Goal: Task Accomplishment & Management: Manage account settings

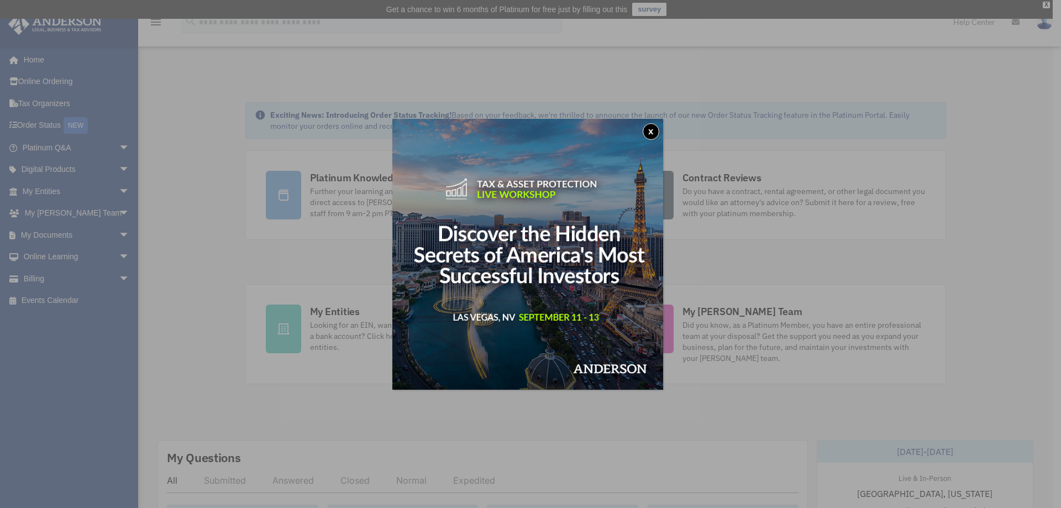
click at [646, 132] on button "x" at bounding box center [651, 131] width 17 height 17
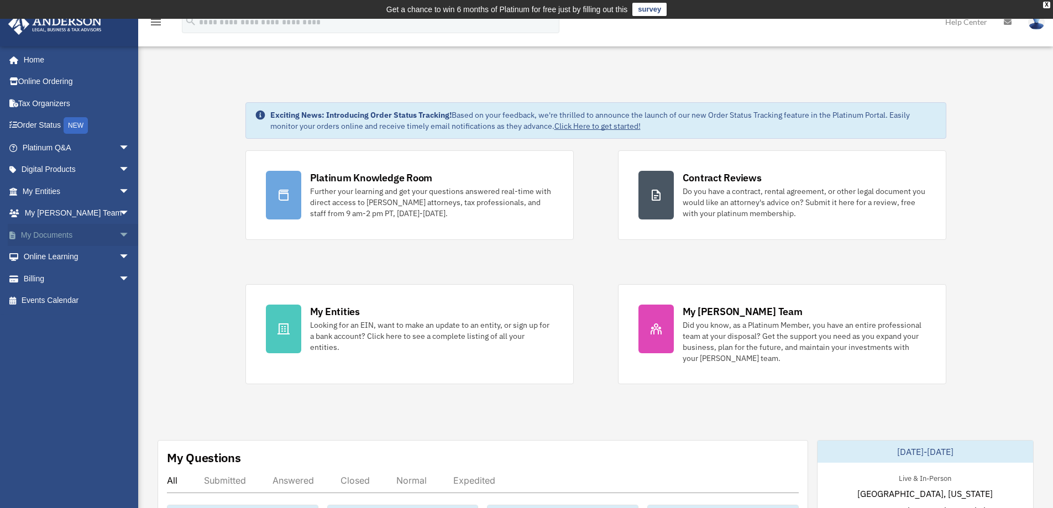
click at [119, 232] on span "arrow_drop_down" at bounding box center [130, 235] width 22 height 23
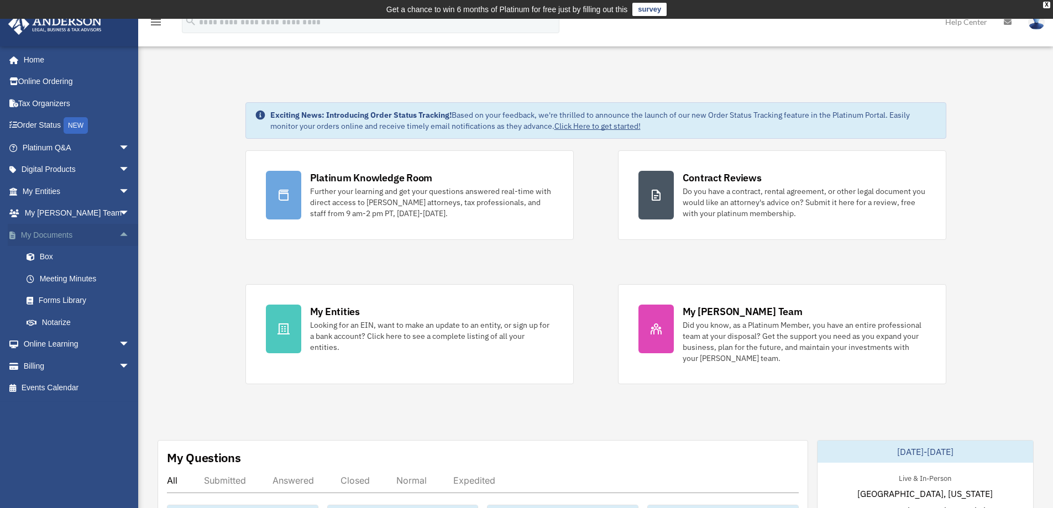
click at [119, 232] on span "arrow_drop_up" at bounding box center [130, 235] width 22 height 23
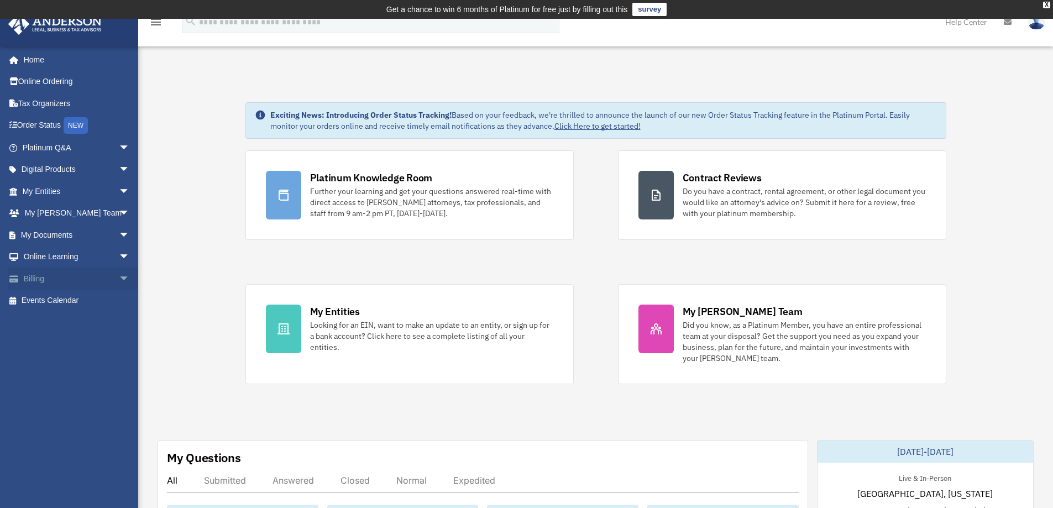
click at [119, 275] on span "arrow_drop_down" at bounding box center [130, 279] width 22 height 23
click at [70, 300] on link "$ Open Invoices" at bounding box center [80, 301] width 131 height 23
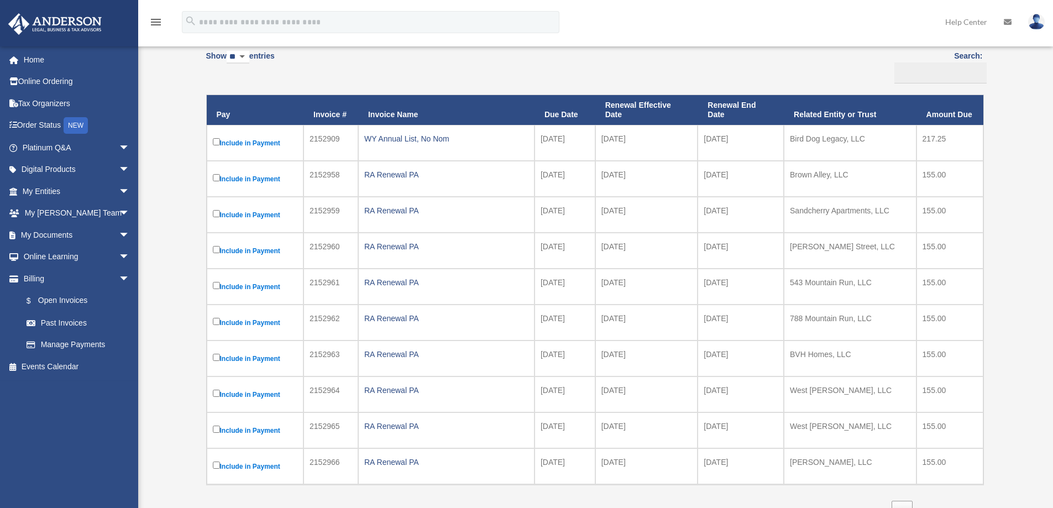
scroll to position [111, 0]
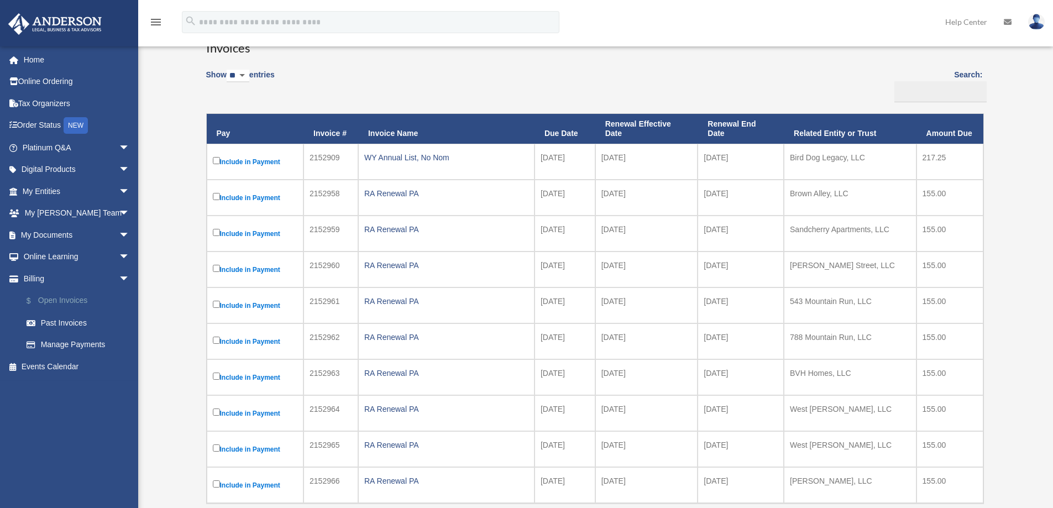
click at [53, 295] on link "$ Open Invoices" at bounding box center [80, 301] width 131 height 23
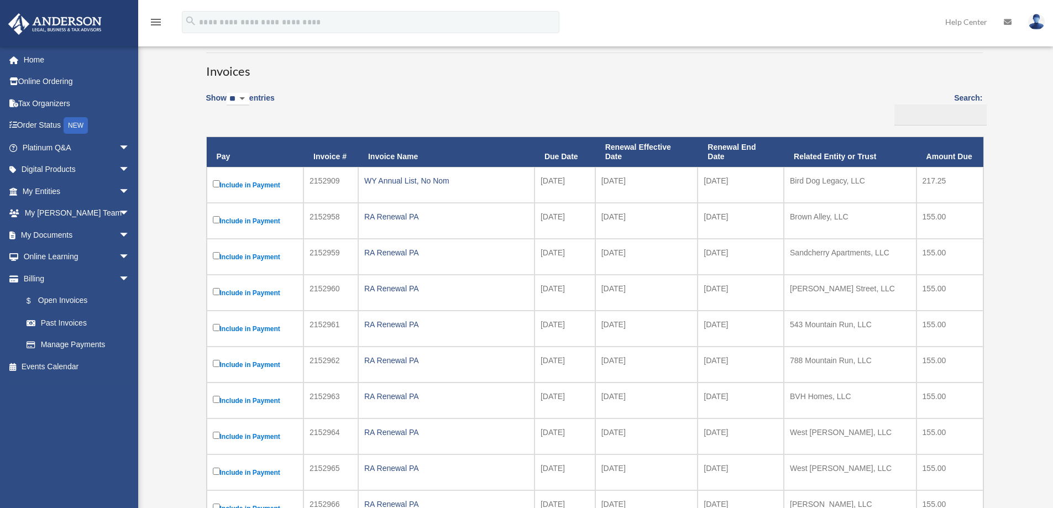
scroll to position [111, 0]
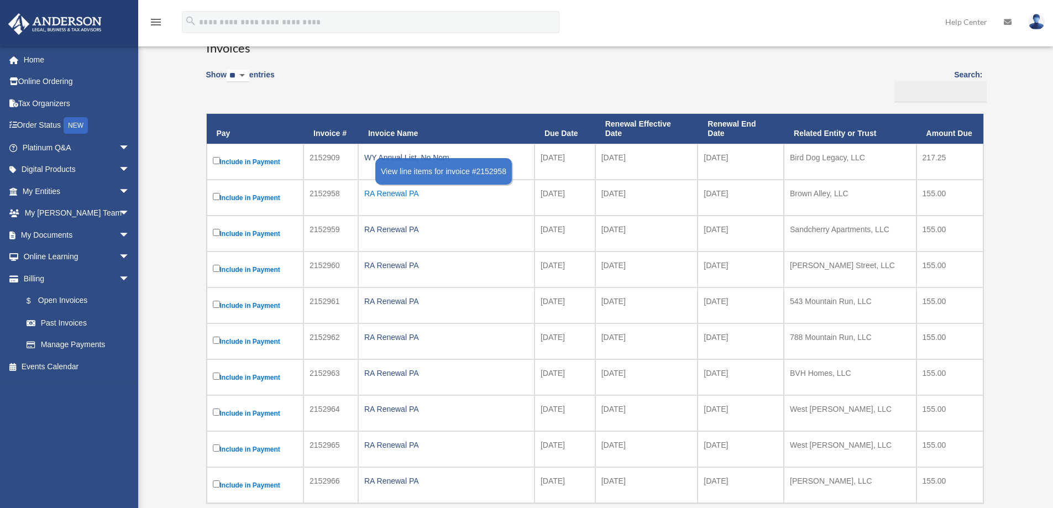
click at [400, 196] on div "RA Renewal PA" at bounding box center [446, 193] width 164 height 15
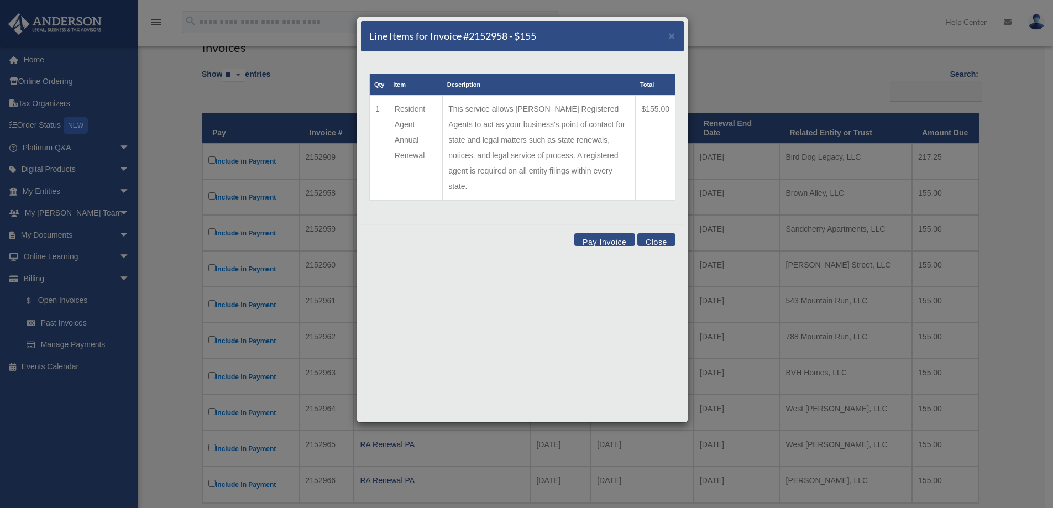
click at [656, 233] on button "Close" at bounding box center [656, 239] width 38 height 13
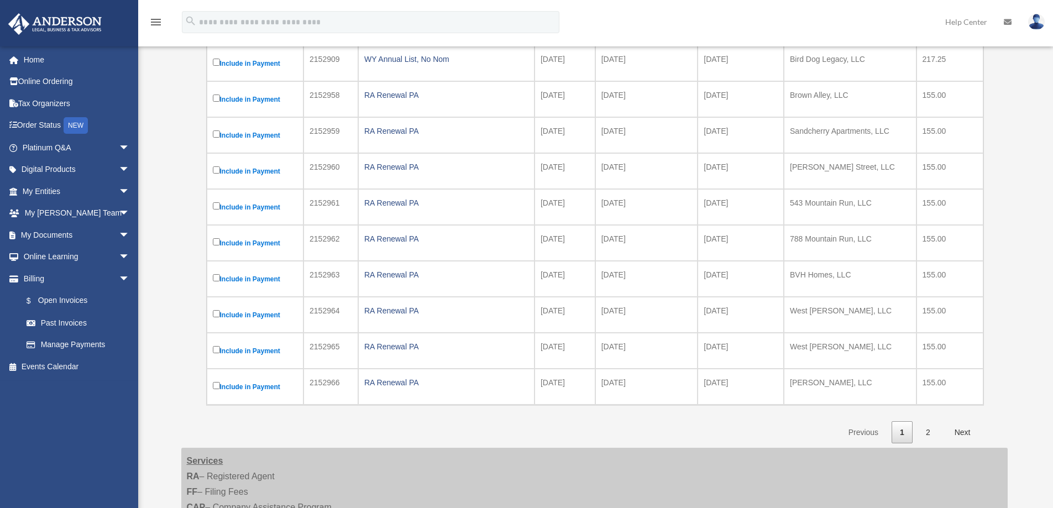
scroll to position [221, 0]
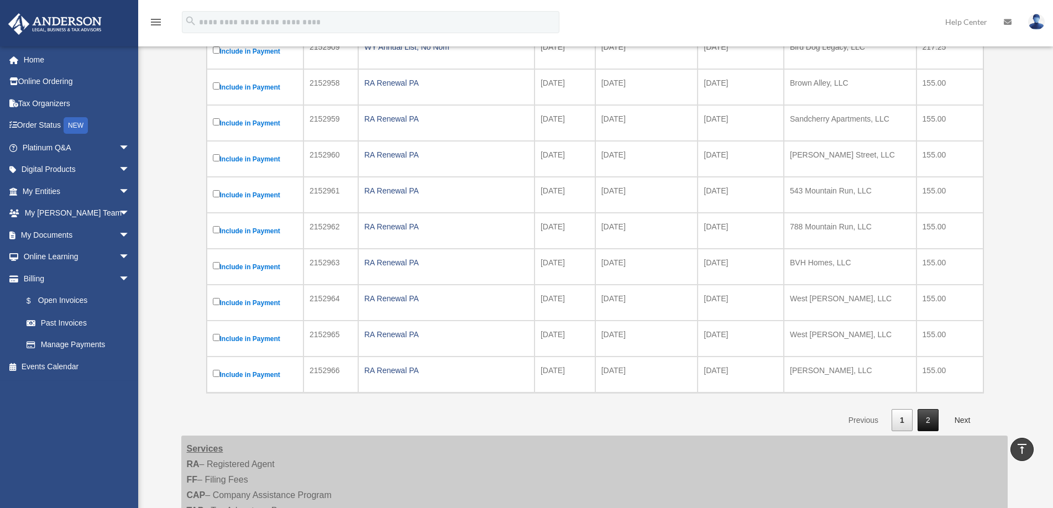
click at [932, 419] on link "2" at bounding box center [928, 420] width 21 height 23
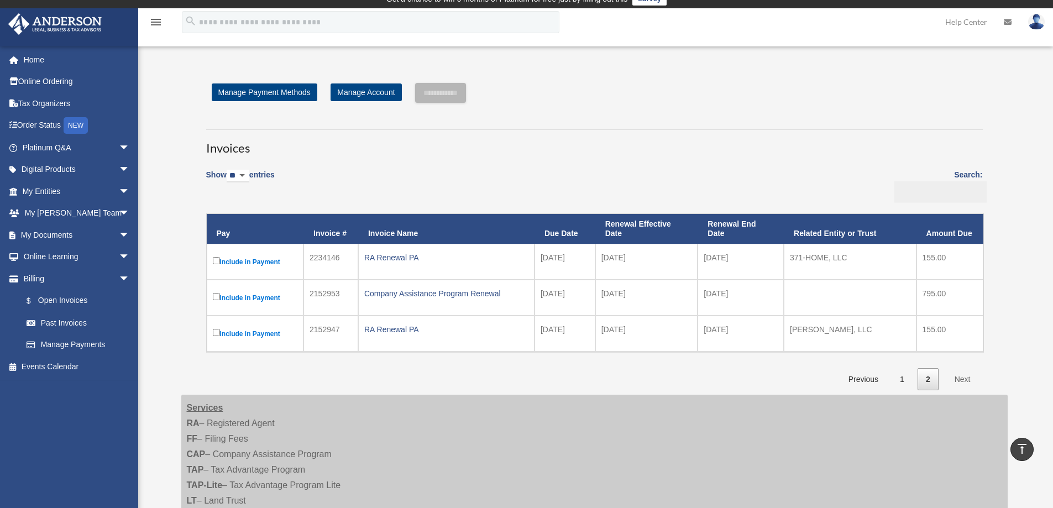
scroll to position [0, 0]
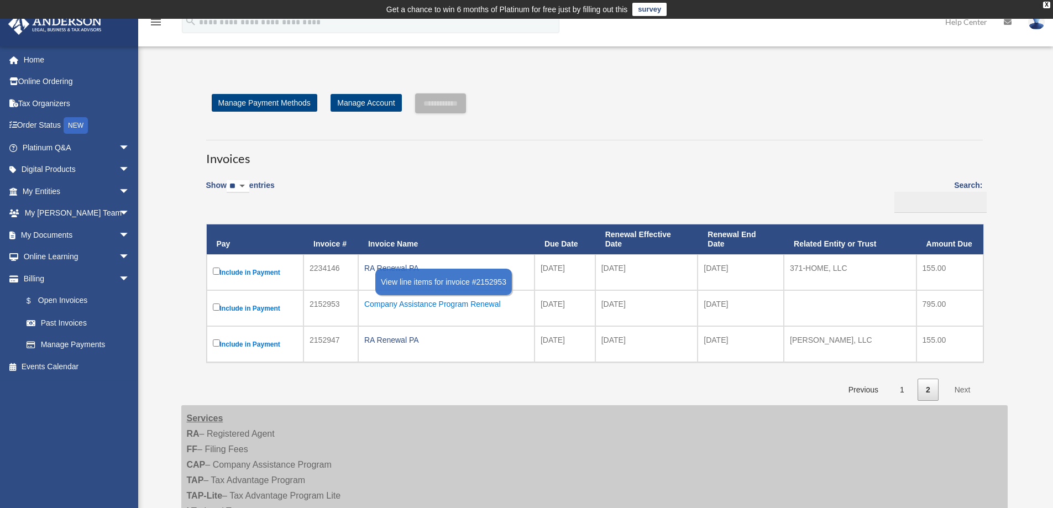
click at [459, 308] on div "Company Assistance Program Renewal" at bounding box center [446, 303] width 164 height 15
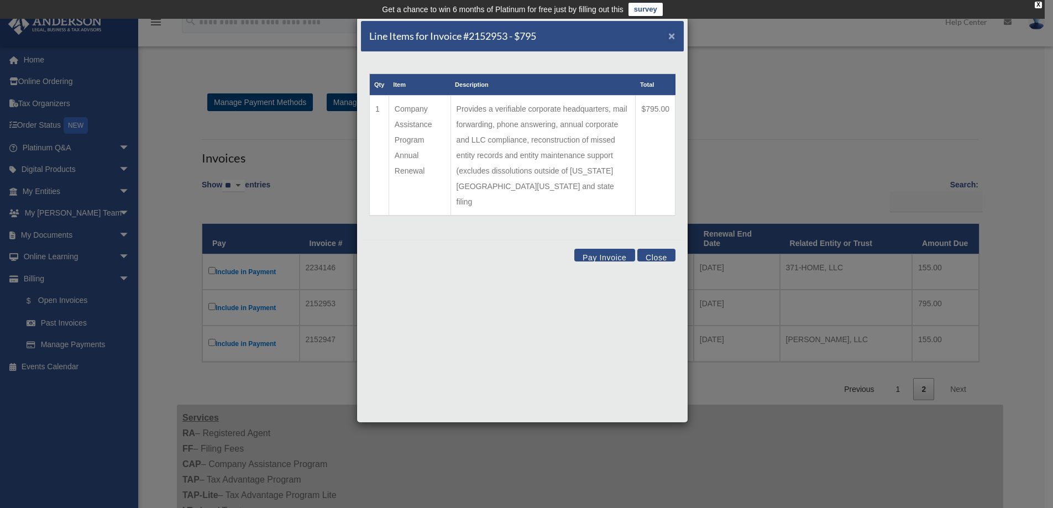
click at [673, 38] on span "×" at bounding box center [671, 35] width 7 height 13
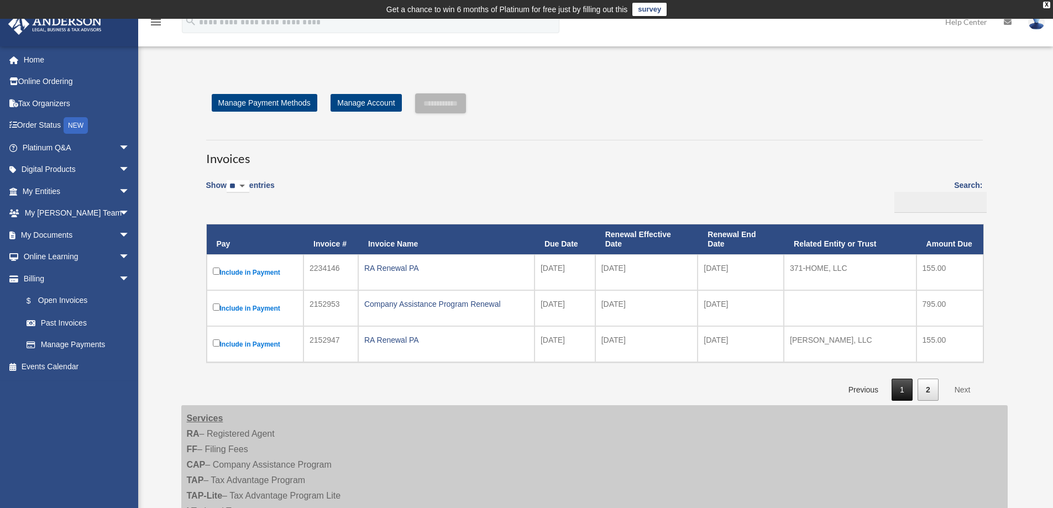
click at [903, 389] on link "1" at bounding box center [902, 390] width 21 height 23
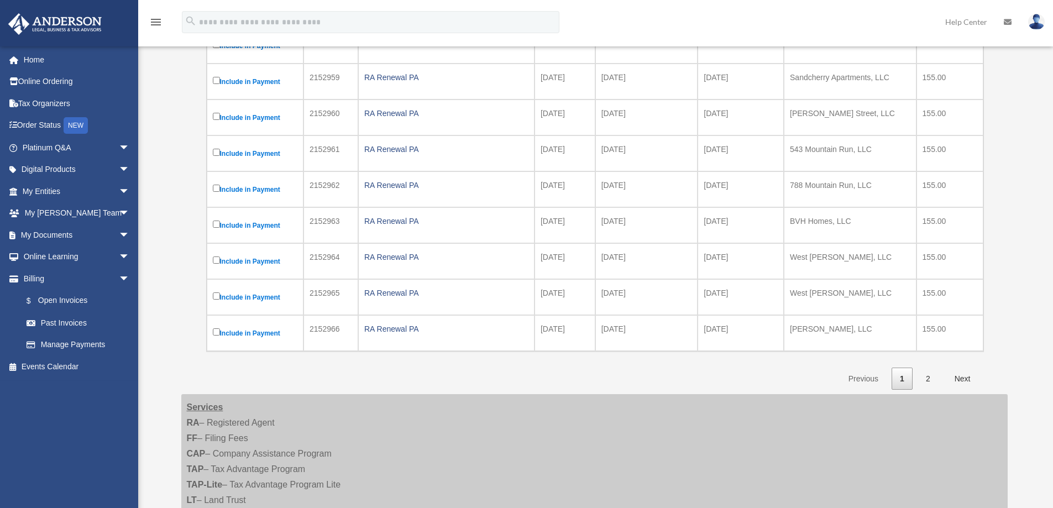
scroll to position [276, 0]
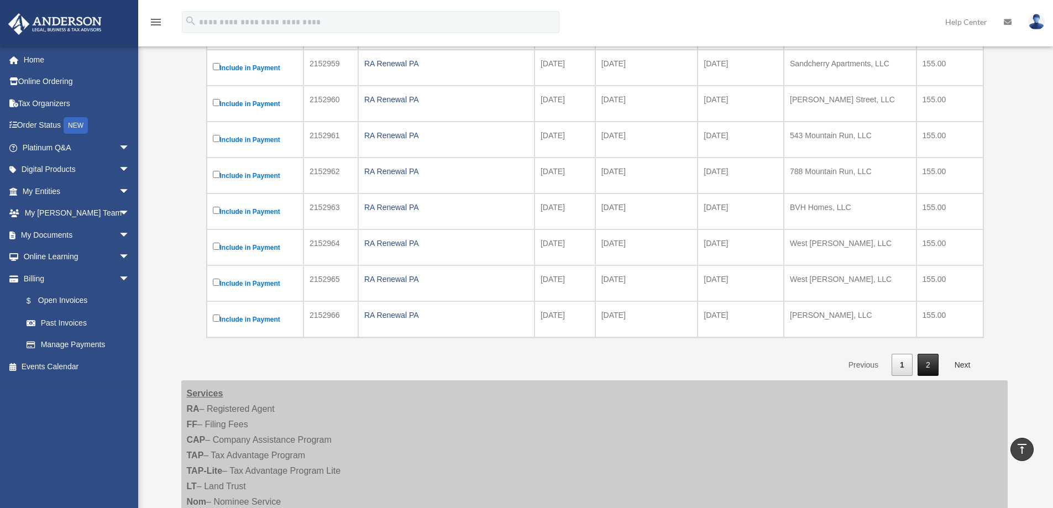
click at [924, 365] on link "2" at bounding box center [928, 365] width 21 height 23
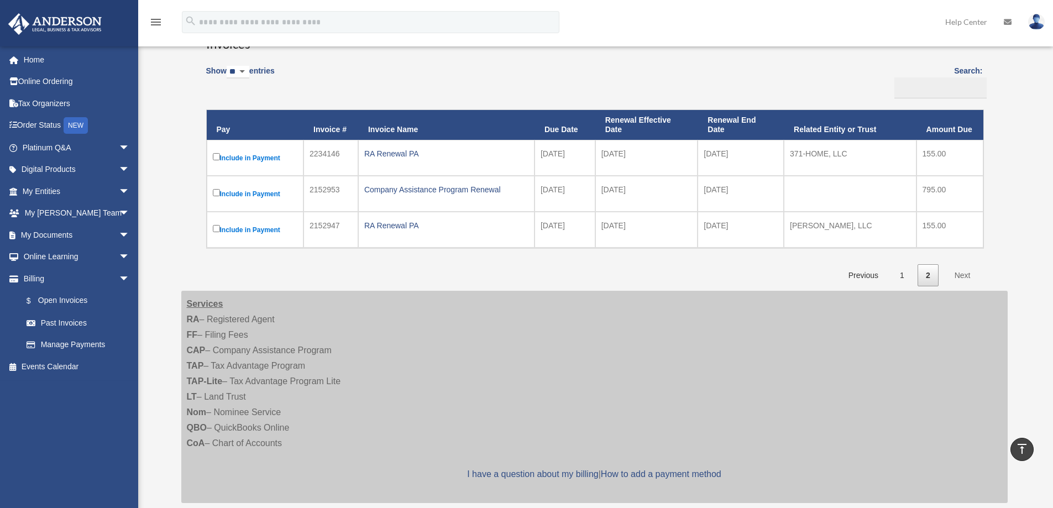
scroll to position [111, 0]
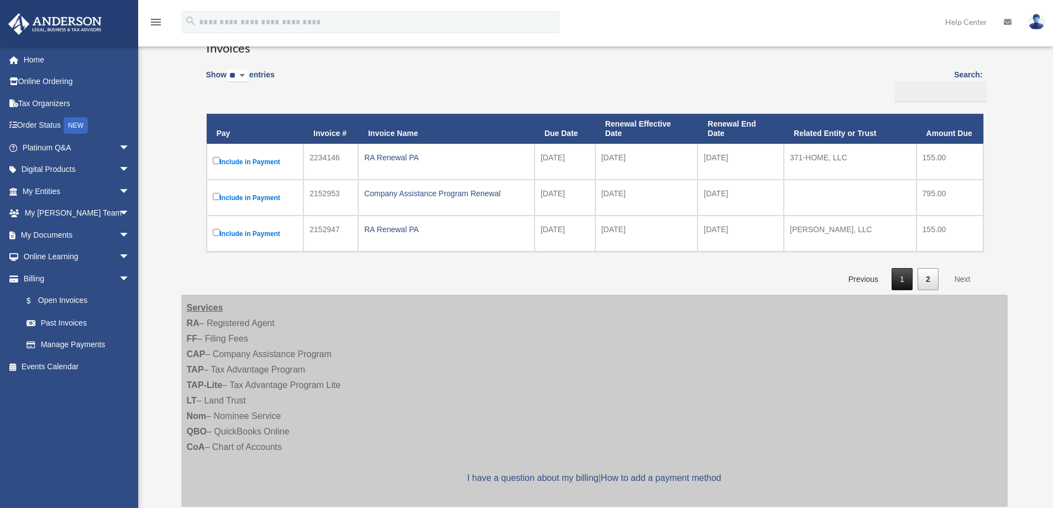
click at [896, 278] on link "1" at bounding box center [902, 279] width 21 height 23
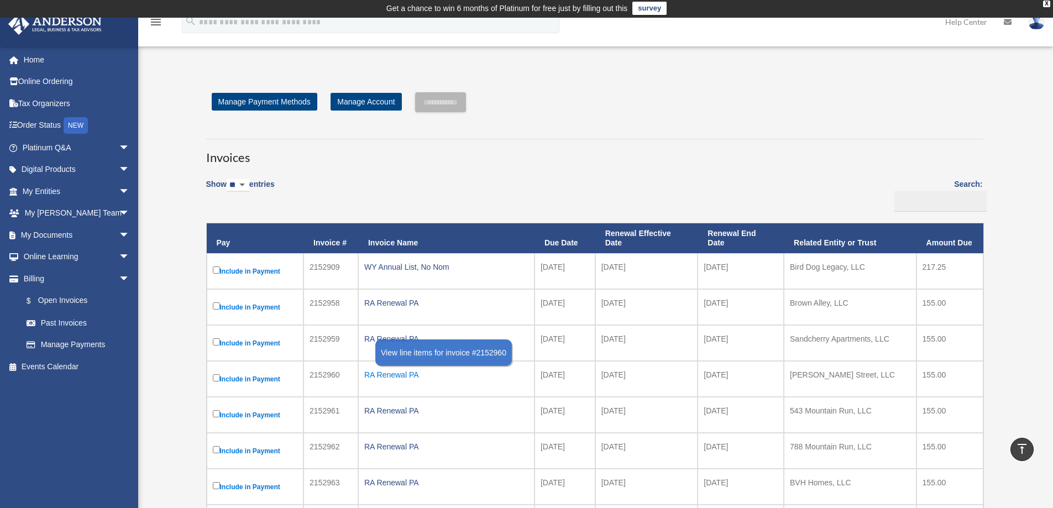
scroll to position [0, 0]
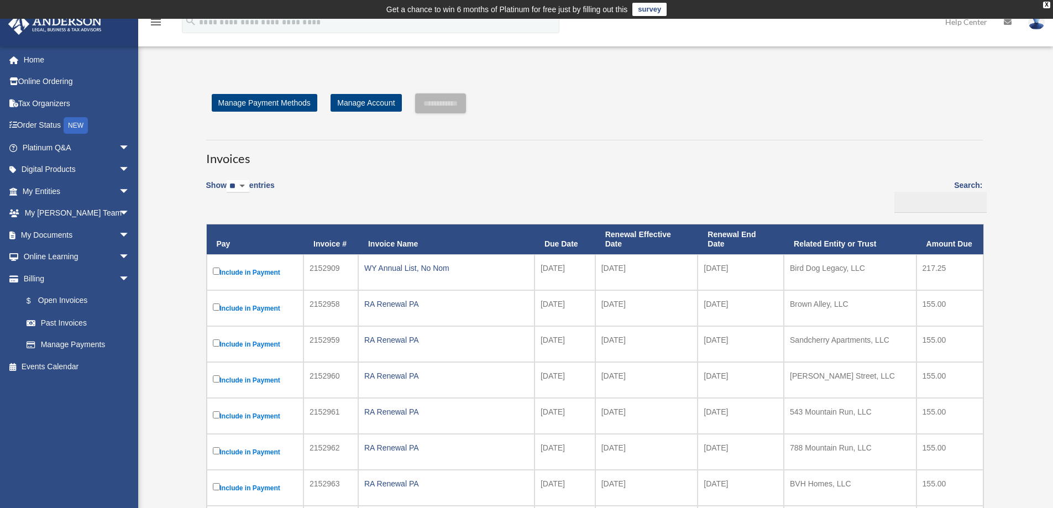
click at [1035, 28] on img at bounding box center [1036, 22] width 17 height 16
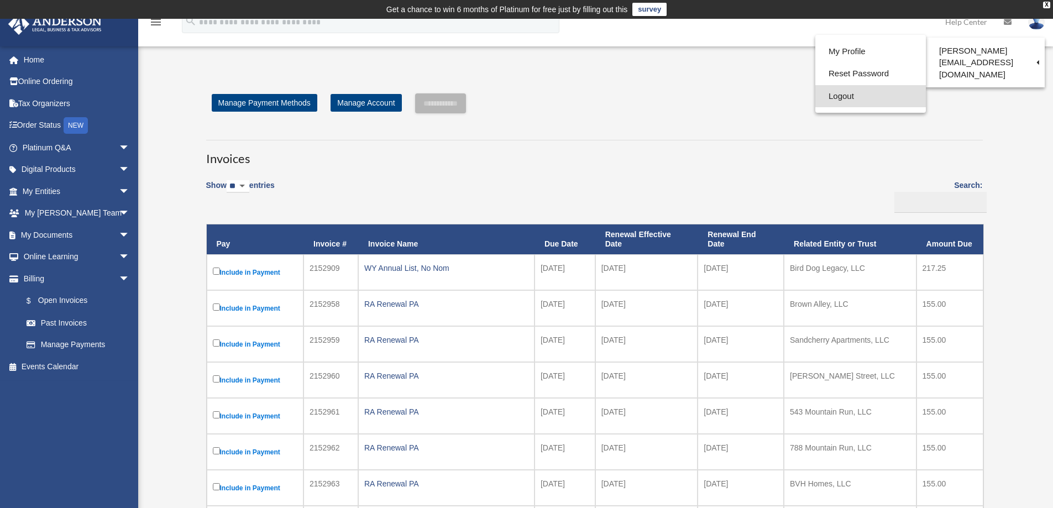
click at [835, 98] on link "Logout" at bounding box center [870, 96] width 111 height 23
